Goal: Find specific page/section: Find specific page/section

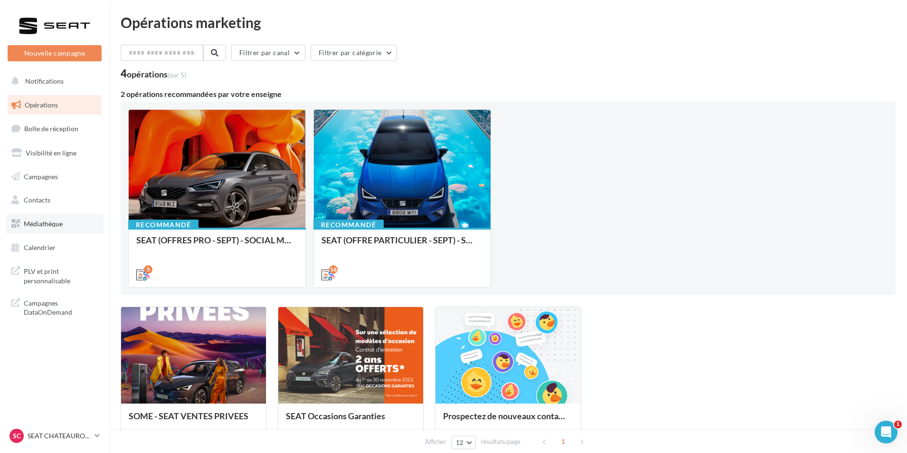
click at [54, 219] on span "Médiathèque" at bounding box center [43, 223] width 39 height 8
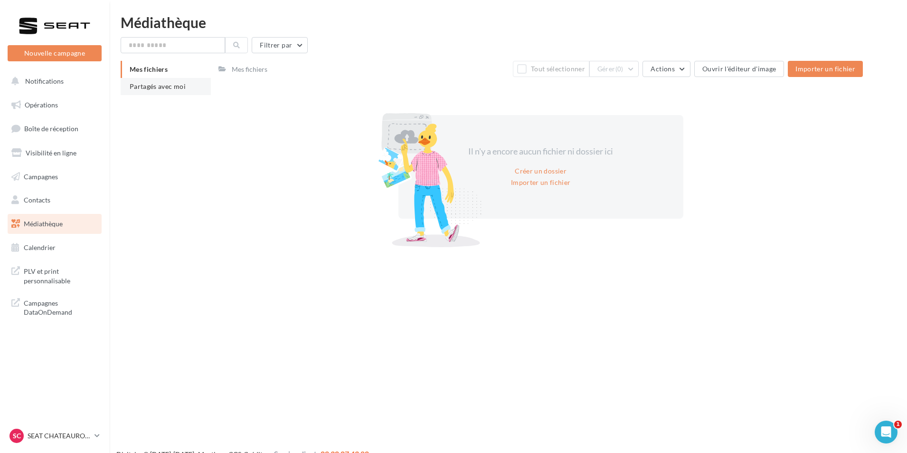
click at [201, 92] on li "Partagés avec moi" at bounding box center [166, 86] width 90 height 17
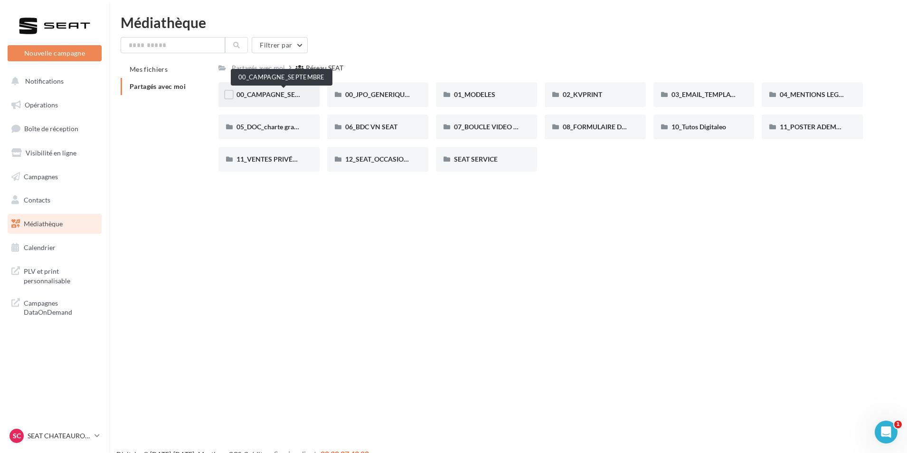
click at [260, 93] on span "00_CAMPAGNE_SEPTEMBRE" at bounding box center [281, 94] width 89 height 8
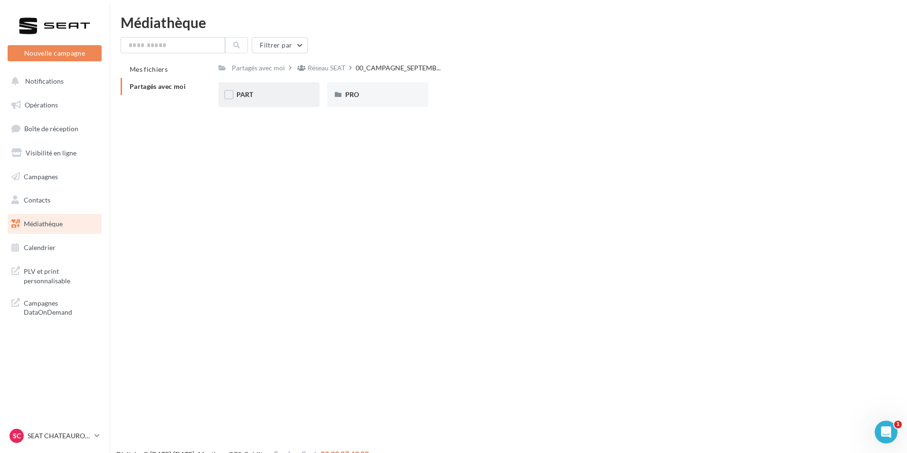
click at [282, 96] on div "PART" at bounding box center [269, 95] width 65 height 10
click at [402, 98] on div "PRO" at bounding box center [377, 95] width 65 height 10
click at [304, 92] on div "ARONA" at bounding box center [269, 94] width 101 height 25
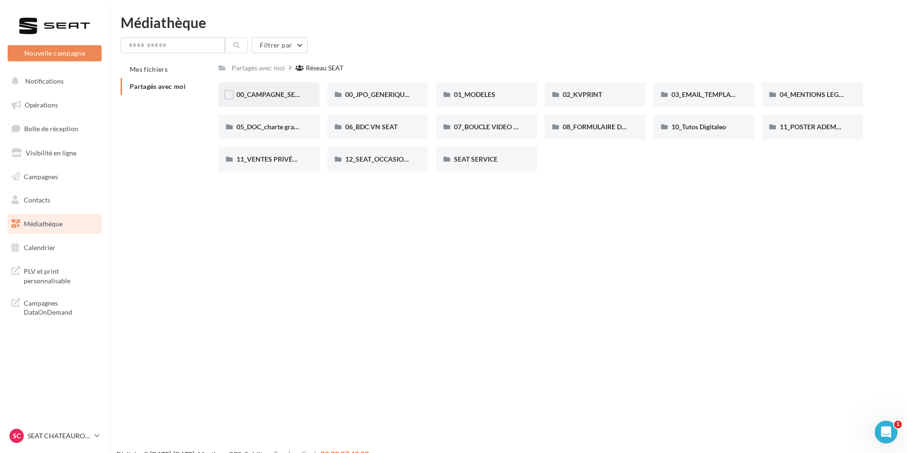
click at [289, 100] on div "00_CAMPAGNE_SEPTEMBRE" at bounding box center [269, 94] width 101 height 25
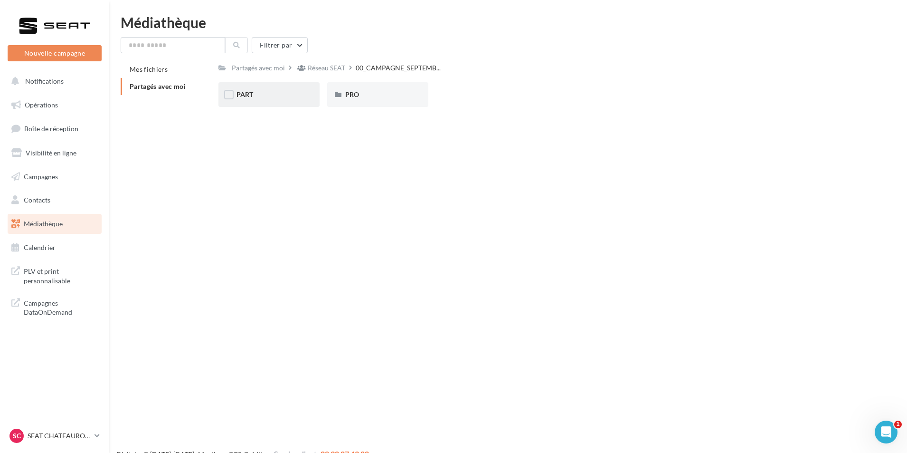
click at [291, 97] on div "PART" at bounding box center [269, 95] width 65 height 10
click at [372, 91] on div "ATECA" at bounding box center [377, 95] width 65 height 10
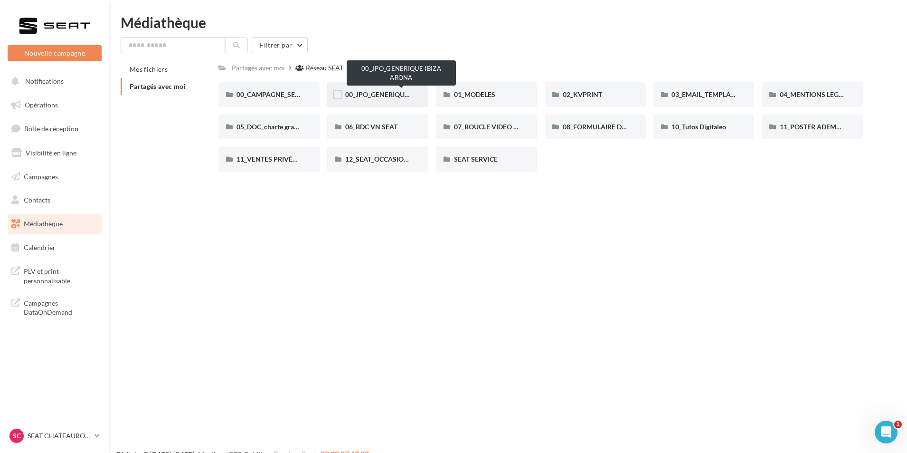
click at [398, 95] on span "00_JPO_GENERIQUE IBIZA ARONA" at bounding box center [398, 94] width 107 height 8
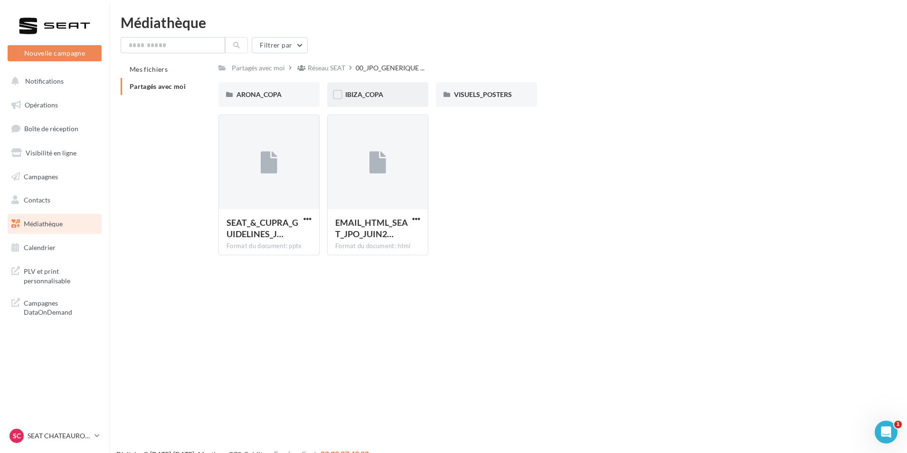
click at [388, 97] on div "IBIZA_COPA" at bounding box center [377, 95] width 65 height 10
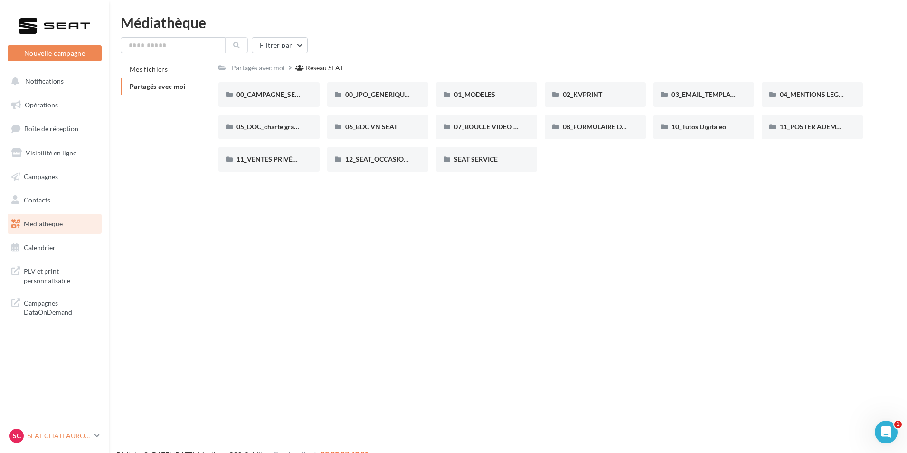
click at [70, 438] on p "SEAT CHATEAUROUX" at bounding box center [59, 436] width 63 height 10
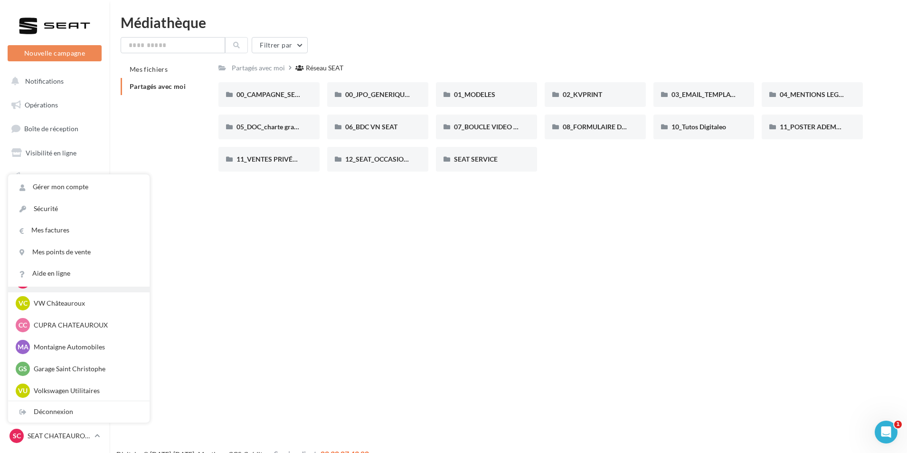
scroll to position [66, 0]
click at [97, 349] on p "Montaigne Automobiles" at bounding box center [86, 346] width 105 height 10
